Goal: Task Accomplishment & Management: Complete application form

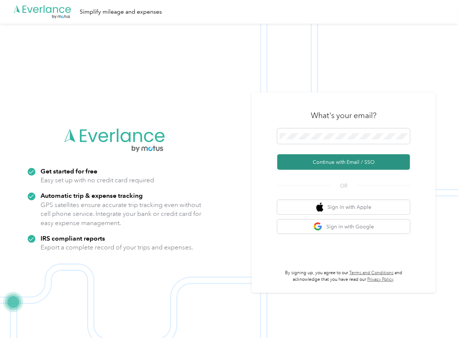
click at [307, 158] on button "Continue with Email / SSO" at bounding box center [343, 161] width 133 height 15
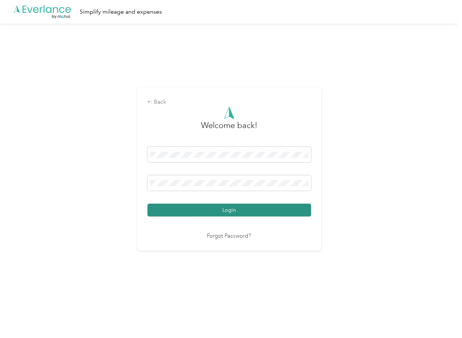
click at [171, 213] on button "Login" at bounding box center [230, 210] width 164 height 13
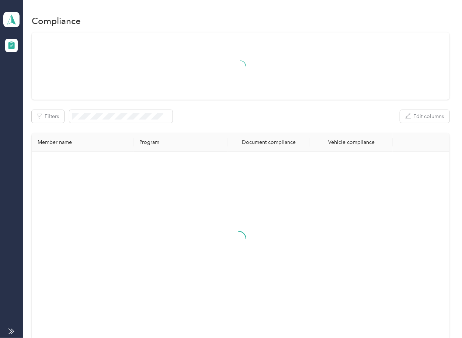
click at [199, 139] on th "Program" at bounding box center [181, 142] width 94 height 18
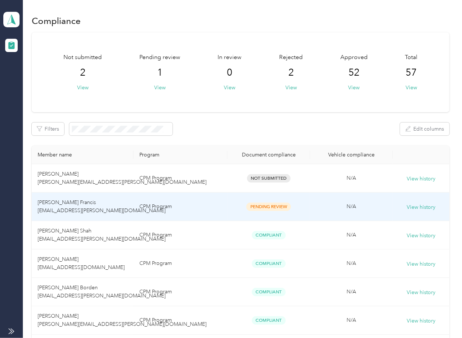
click at [194, 206] on td "CPM Program" at bounding box center [181, 207] width 94 height 28
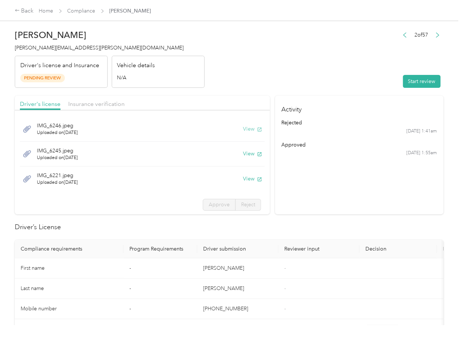
click at [243, 126] on button "View" at bounding box center [252, 129] width 19 height 8
click at [244, 154] on button "View" at bounding box center [252, 154] width 19 height 8
click at [244, 177] on button "View" at bounding box center [252, 179] width 19 height 8
drag, startPoint x: 211, startPoint y: 94, endPoint x: 152, endPoint y: 99, distance: 59.2
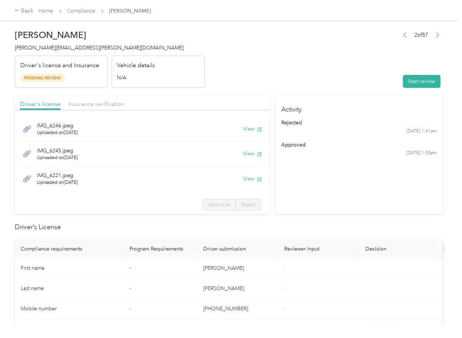
click at [107, 100] on span "Insurance verification" at bounding box center [96, 103] width 56 height 7
click at [101, 102] on span "Insurance verification" at bounding box center [96, 103] width 56 height 7
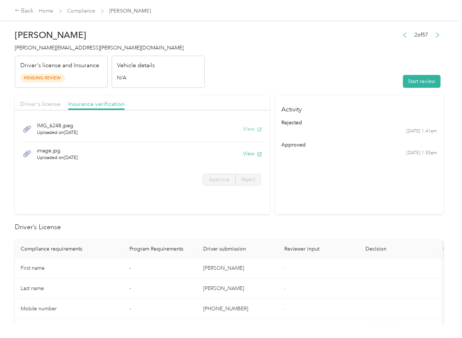
click at [249, 130] on button "View" at bounding box center [252, 129] width 19 height 8
click at [249, 154] on button "View" at bounding box center [252, 154] width 19 height 8
click at [429, 79] on button "Start review" at bounding box center [422, 81] width 38 height 13
click at [36, 100] on div "Driver's license" at bounding box center [40, 104] width 41 height 9
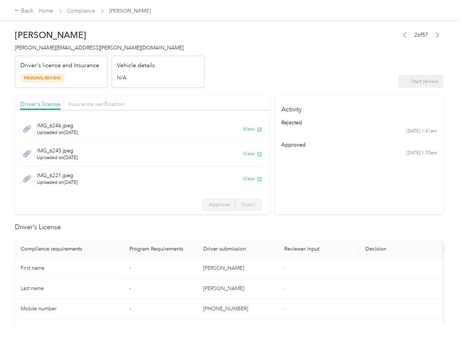
click at [212, 204] on span "Approve" at bounding box center [219, 204] width 21 height 6
click at [212, 205] on span "Approve" at bounding box center [219, 204] width 21 height 6
click at [209, 204] on span "Approve" at bounding box center [219, 204] width 21 height 6
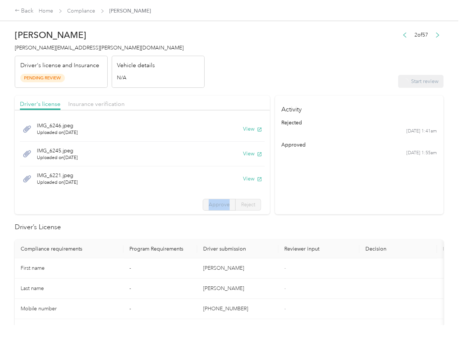
click at [209, 204] on span "Approve" at bounding box center [219, 204] width 21 height 6
click at [97, 103] on span "Insurance verification" at bounding box center [96, 103] width 56 height 7
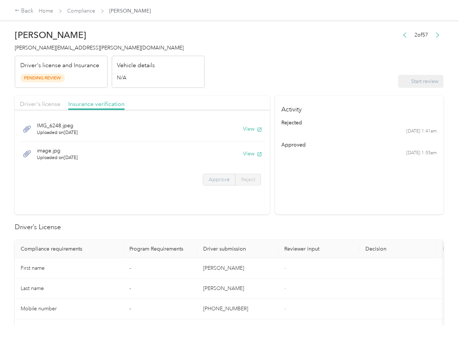
click at [228, 185] on label "Approve" at bounding box center [219, 180] width 33 height 12
drag, startPoint x: 226, startPoint y: 185, endPoint x: 220, endPoint y: 257, distance: 71.9
click at [226, 186] on label "Approve" at bounding box center [219, 180] width 33 height 12
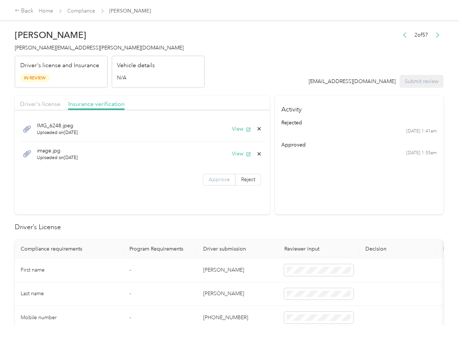
click at [224, 181] on span "Approve" at bounding box center [219, 179] width 21 height 6
click at [46, 103] on span "Driver's license" at bounding box center [40, 103] width 41 height 7
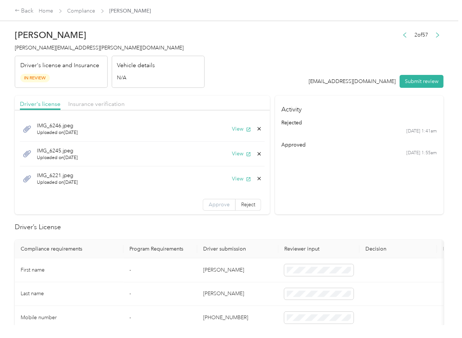
click at [214, 204] on span "Approve" at bounding box center [219, 204] width 21 height 6
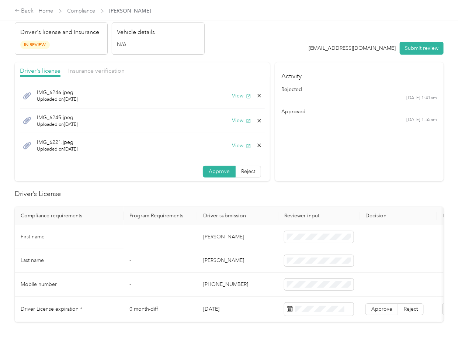
scroll to position [98, 0]
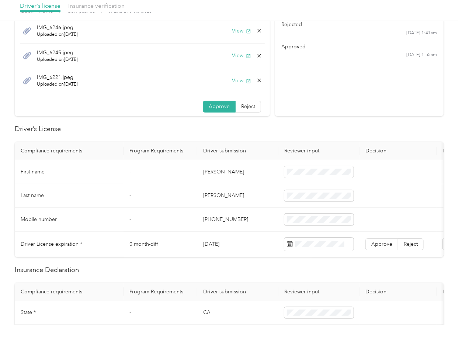
click at [217, 241] on td "[DATE]" at bounding box center [237, 244] width 81 height 25
copy td "[DATE]"
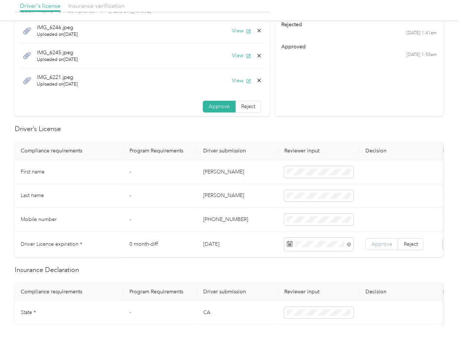
drag, startPoint x: 387, startPoint y: 239, endPoint x: 156, endPoint y: 322, distance: 245.3
click at [387, 240] on label "Approve" at bounding box center [382, 244] width 33 height 12
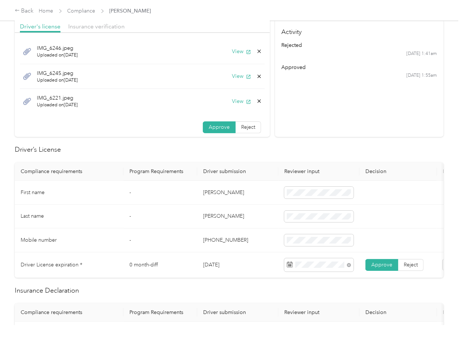
scroll to position [0, 0]
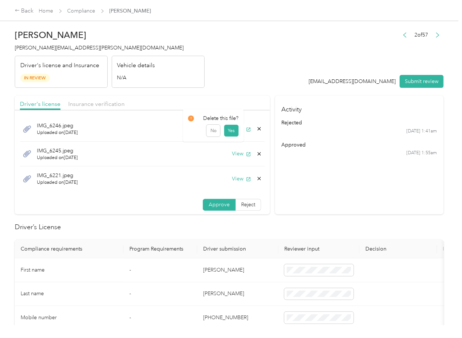
click at [256, 129] on icon at bounding box center [259, 129] width 6 height 6
click at [239, 137] on div "Delete this file? No Yes" at bounding box center [213, 129] width 61 height 32
click at [258, 128] on icon at bounding box center [259, 128] width 3 height 3
click at [231, 137] on button "Yes" at bounding box center [231, 134] width 14 height 12
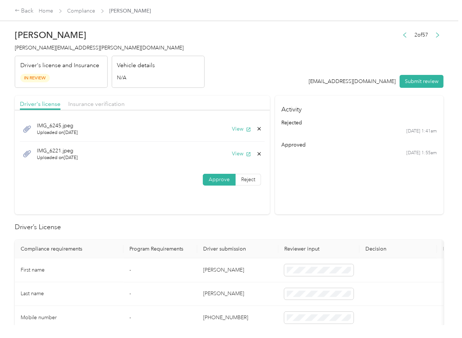
click at [258, 127] on icon at bounding box center [259, 129] width 6 height 6
click at [243, 134] on button "Yes" at bounding box center [238, 134] width 14 height 12
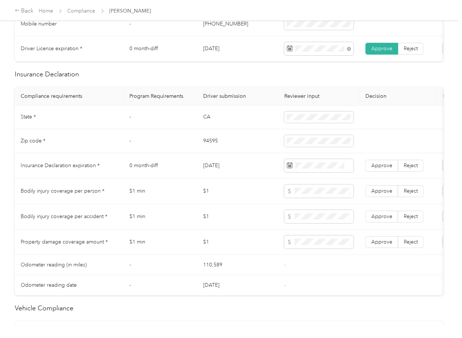
scroll to position [295, 0]
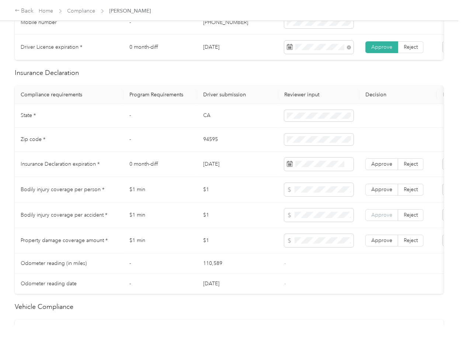
drag, startPoint x: 375, startPoint y: 247, endPoint x: 380, endPoint y: 221, distance: 26.3
click at [375, 244] on span "Approve" at bounding box center [382, 240] width 21 height 6
drag, startPoint x: 380, startPoint y: 220, endPoint x: 384, endPoint y: 212, distance: 9.6
click at [380, 218] on span "Approve" at bounding box center [382, 215] width 21 height 6
click at [386, 193] on span "Approve" at bounding box center [382, 189] width 21 height 6
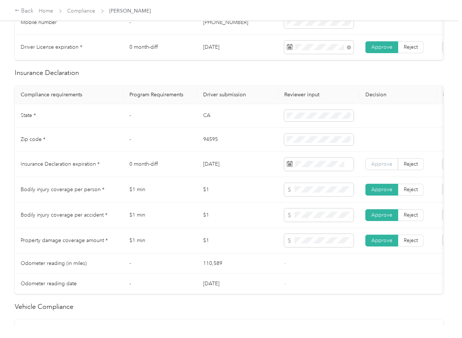
click at [387, 167] on span "Approve" at bounding box center [382, 164] width 21 height 6
click at [210, 124] on td "CA" at bounding box center [237, 116] width 81 height 24
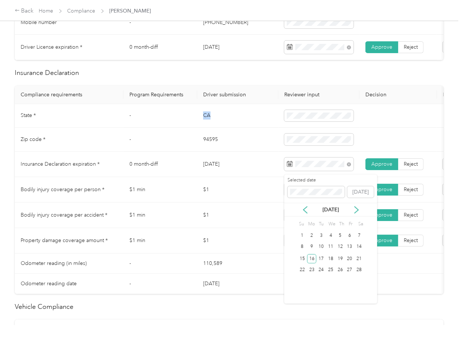
click at [210, 124] on td "CA" at bounding box center [237, 116] width 81 height 24
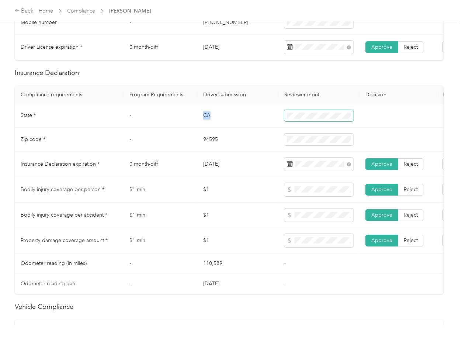
copy td "CA"
click at [203, 146] on td "94595" at bounding box center [237, 140] width 81 height 24
copy td "94595"
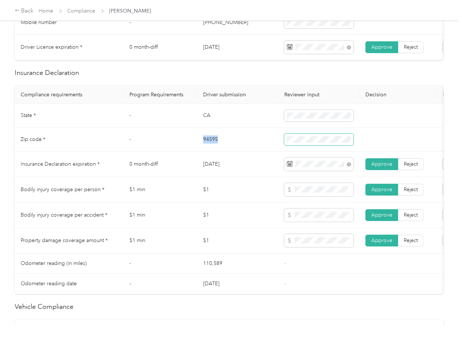
drag, startPoint x: 290, startPoint y: 141, endPoint x: 293, endPoint y: 142, distance: 4.1
click at [291, 141] on span at bounding box center [318, 140] width 69 height 12
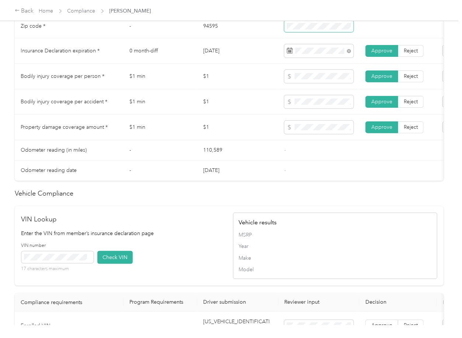
scroll to position [620, 0]
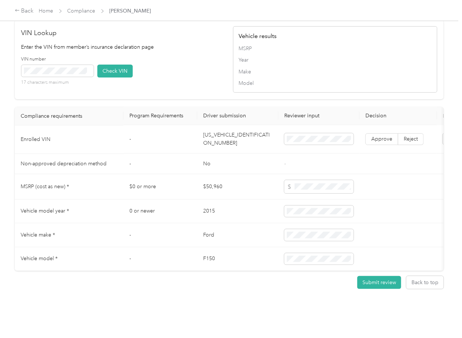
click at [220, 128] on td "[US_VEHICLE_IDENTIFICATION_NUMBER]" at bounding box center [237, 139] width 81 height 28
copy td "[US_VEHICLE_IDENTIFICATION_NUMBER]"
click at [187, 58] on div "VIN number 17 characters maximum Check VIN" at bounding box center [123, 73] width 204 height 35
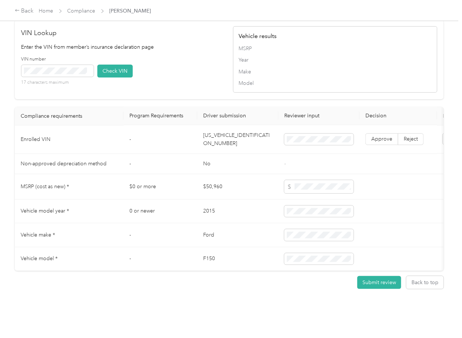
drag, startPoint x: 124, startPoint y: 59, endPoint x: 142, endPoint y: 77, distance: 25.3
click at [125, 65] on button "Check VIN" at bounding box center [114, 71] width 35 height 13
drag, startPoint x: 389, startPoint y: 125, endPoint x: 318, endPoint y: 32, distance: 117.5
click at [389, 136] on span "Approve" at bounding box center [382, 139] width 21 height 6
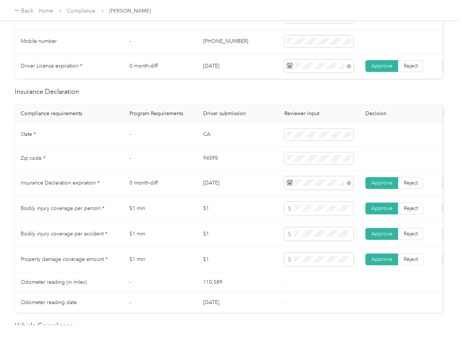
scroll to position [275, 0]
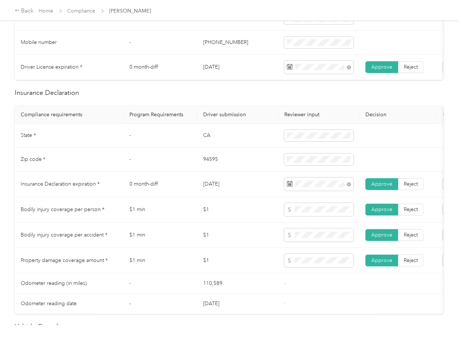
click at [165, 187] on td "0 month-diff" at bounding box center [161, 184] width 74 height 25
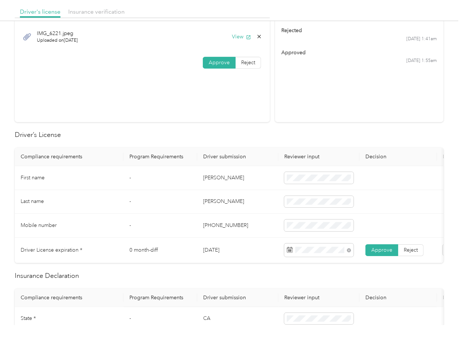
scroll to position [0, 0]
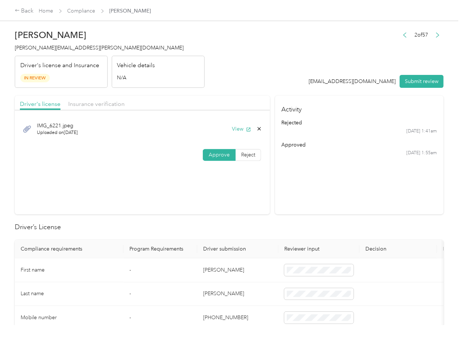
click at [104, 100] on div "Insurance verification" at bounding box center [96, 104] width 56 height 9
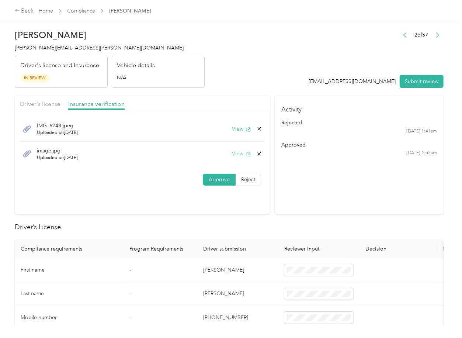
click at [242, 152] on button "View" at bounding box center [241, 154] width 19 height 8
click at [257, 152] on icon at bounding box center [259, 154] width 6 height 6
click at [241, 160] on button "Yes" at bounding box center [238, 160] width 14 height 12
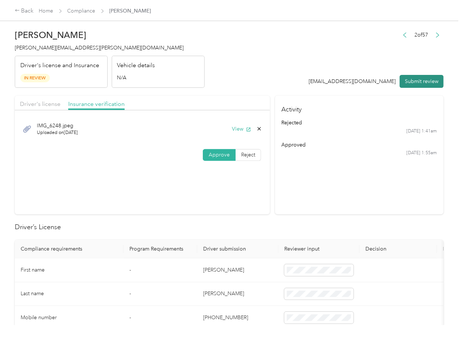
click at [410, 79] on button "Submit review" at bounding box center [422, 81] width 44 height 13
click at [40, 48] on span "[PERSON_NAME][EMAIL_ADDRESS][PERSON_NAME][DOMAIN_NAME]" at bounding box center [99, 48] width 169 height 6
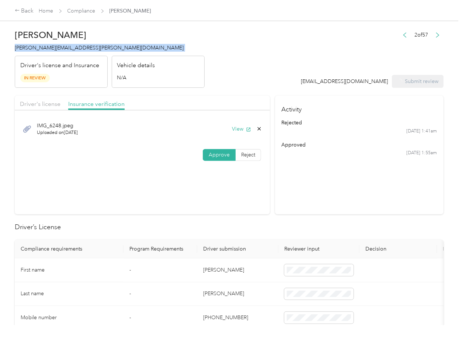
click at [40, 48] on span "[PERSON_NAME][EMAIL_ADDRESS][PERSON_NAME][DOMAIN_NAME]" at bounding box center [99, 48] width 169 height 6
copy span "[PERSON_NAME][EMAIL_ADDRESS][PERSON_NAME][DOMAIN_NAME]"
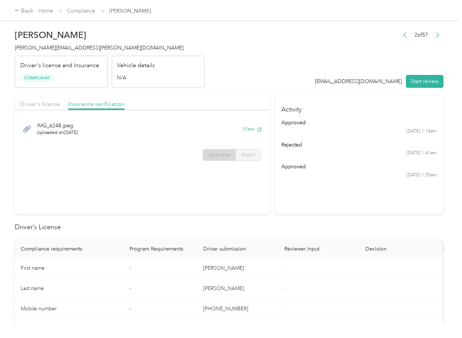
click at [257, 227] on h2 "Driver’s License" at bounding box center [229, 227] width 429 height 10
click at [76, 12] on link "Compliance" at bounding box center [82, 11] width 28 height 6
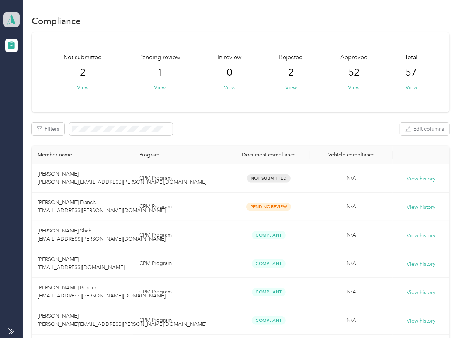
click at [15, 17] on icon at bounding box center [11, 19] width 11 height 10
click at [27, 74] on div "Log out" at bounding box center [24, 77] width 28 height 8
